Goal: Navigation & Orientation: Find specific page/section

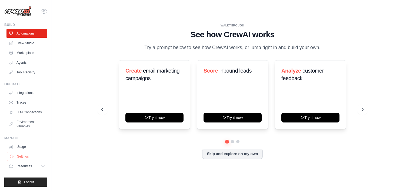
click at [26, 156] on link "Settings" at bounding box center [27, 156] width 41 height 9
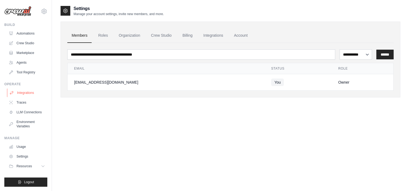
click at [28, 95] on link "Integrations" at bounding box center [27, 93] width 41 height 9
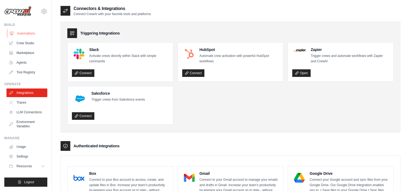
click at [24, 35] on link "Automations" at bounding box center [27, 33] width 41 height 9
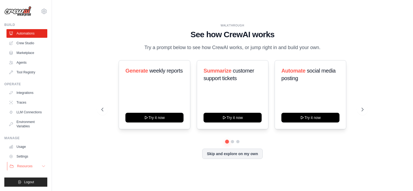
click at [43, 165] on icon at bounding box center [43, 166] width 4 height 4
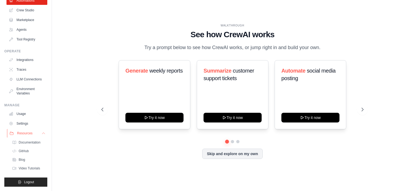
scroll to position [37, 0]
click at [24, 122] on link "Settings" at bounding box center [27, 123] width 41 height 9
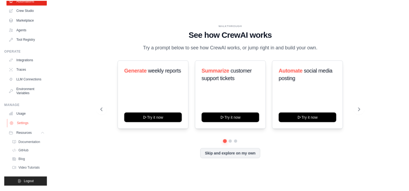
scroll to position [0, 0]
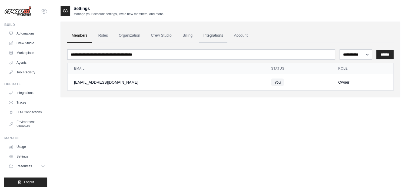
click at [211, 37] on link "Integrations" at bounding box center [213, 35] width 28 height 15
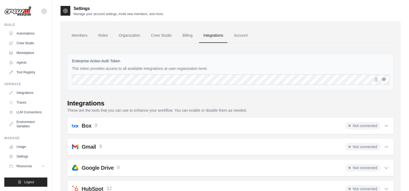
click at [383, 79] on icon "button" at bounding box center [383, 79] width 1 height 1
click at [383, 79] on icon "button" at bounding box center [384, 79] width 4 height 3
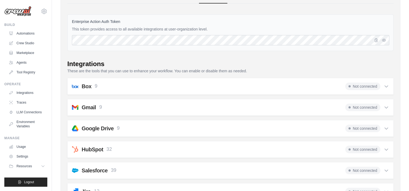
scroll to position [54, 0]
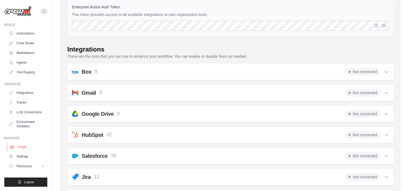
click at [25, 145] on link "Usage" at bounding box center [27, 147] width 41 height 9
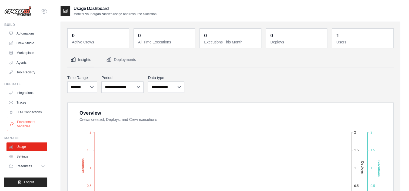
click at [30, 125] on link "Environment Variables" at bounding box center [27, 124] width 41 height 13
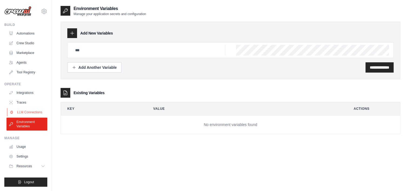
click at [32, 114] on link "LLM Connections" at bounding box center [27, 112] width 41 height 9
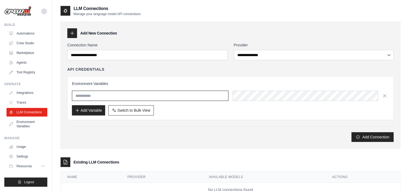
click at [108, 95] on input "text" at bounding box center [150, 96] width 156 height 10
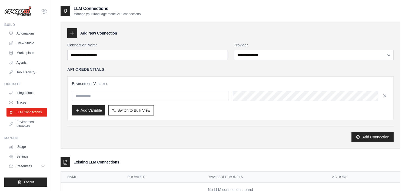
click at [221, 112] on div "Add Variable Switch to Bulk View Switch to Table View" at bounding box center [230, 110] width 317 height 10
click at [91, 108] on button "Add Variable" at bounding box center [88, 110] width 33 height 10
click at [15, 104] on link "Traces" at bounding box center [27, 102] width 41 height 9
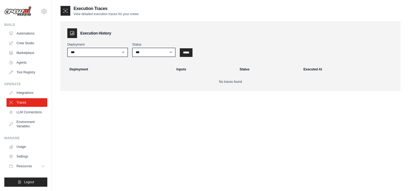
click at [22, 91] on link "Integrations" at bounding box center [26, 93] width 41 height 9
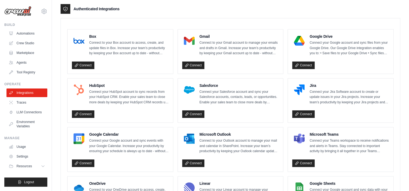
scroll to position [137, 0]
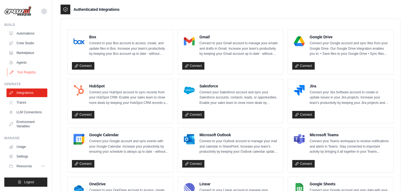
click at [29, 73] on link "Tool Registry" at bounding box center [27, 72] width 41 height 9
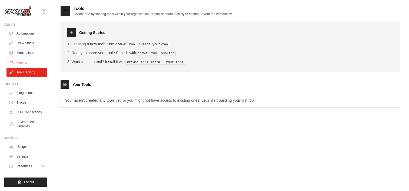
click at [30, 60] on link "Agents" at bounding box center [27, 62] width 41 height 9
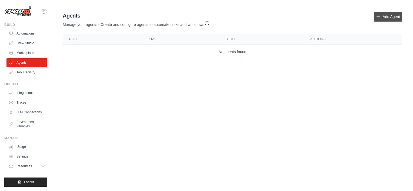
click at [390, 19] on link "Add Agent" at bounding box center [388, 17] width 28 height 10
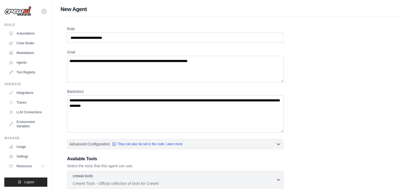
click at [45, 9] on icon at bounding box center [44, 11] width 6 height 6
click at [34, 38] on link "Settings" at bounding box center [44, 37] width 48 height 10
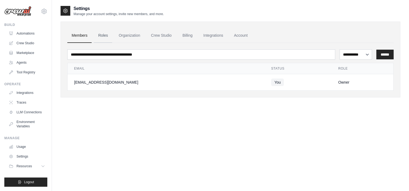
click at [103, 34] on link "Roles" at bounding box center [103, 35] width 18 height 15
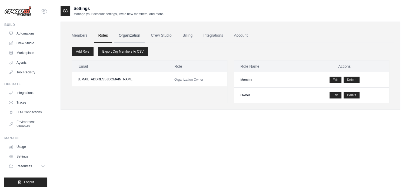
click at [131, 34] on link "Organization" at bounding box center [129, 35] width 30 height 15
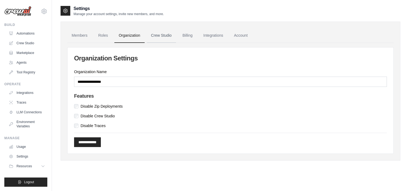
click at [161, 36] on link "Crew Studio" at bounding box center [161, 35] width 29 height 15
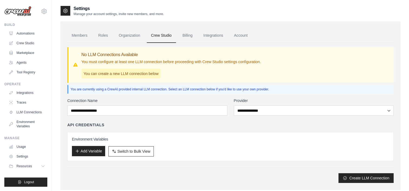
click at [93, 148] on button "Add Variable" at bounding box center [88, 151] width 33 height 10
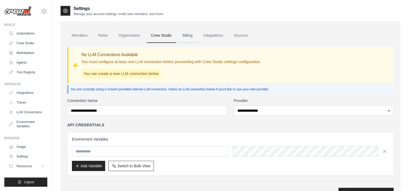
click at [184, 36] on link "Billing" at bounding box center [187, 35] width 19 height 15
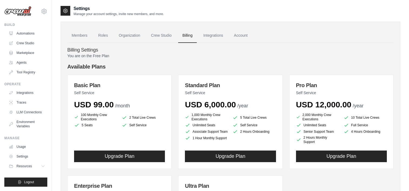
click at [216, 39] on link "Integrations" at bounding box center [213, 35] width 28 height 15
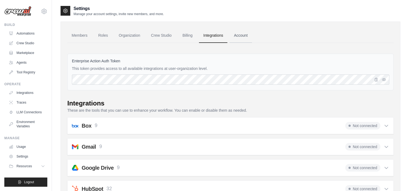
click at [242, 37] on link "Account" at bounding box center [240, 35] width 22 height 15
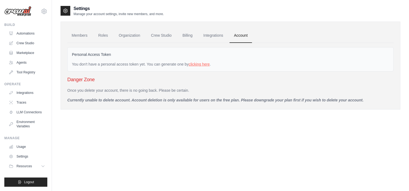
click at [202, 64] on link "clicking here" at bounding box center [199, 64] width 21 height 4
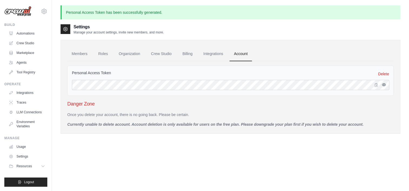
click at [384, 86] on icon "button" at bounding box center [383, 85] width 4 height 4
click at [374, 85] on icon "button" at bounding box center [376, 85] width 4 height 4
